Goal: Task Accomplishment & Management: Manage account settings

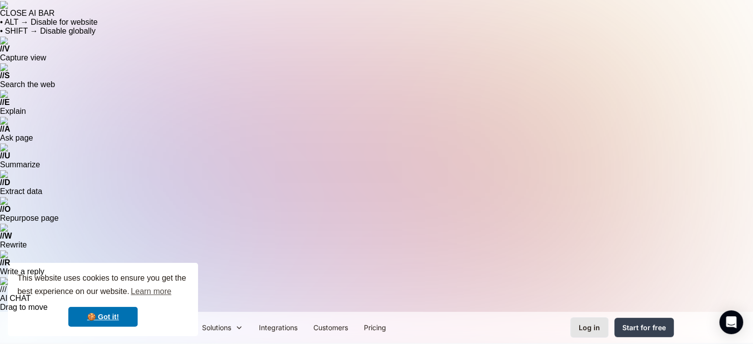
click at [580, 322] on div "Log in" at bounding box center [589, 327] width 21 height 10
